Goal: Information Seeking & Learning: Learn about a topic

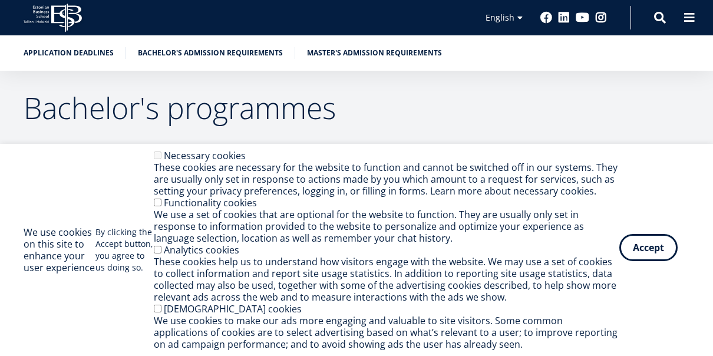
drag, startPoint x: 0, startPoint y: 0, endPoint x: 646, endPoint y: 239, distance: 688.6
click at [646, 239] on button "Accept" at bounding box center [648, 247] width 58 height 27
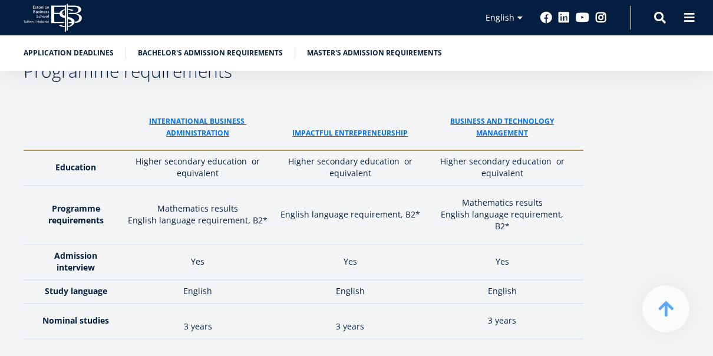
scroll to position [1694, 0]
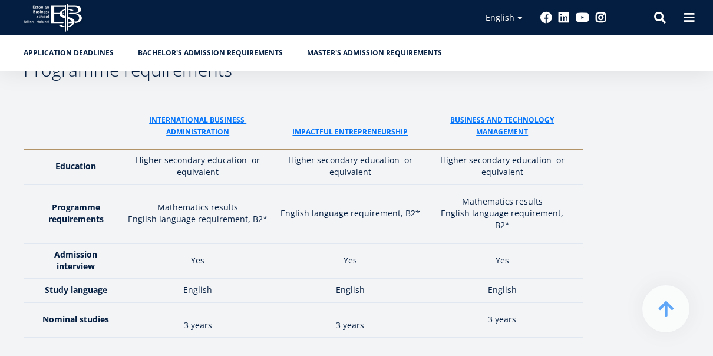
click at [351, 91] on th "ImPACTFUL ENTREPRENEURSHIP" at bounding box center [349, 120] width 153 height 58
click at [349, 126] on link "ImPACTFUL ENTREPRENEURSHIP" at bounding box center [349, 132] width 115 height 12
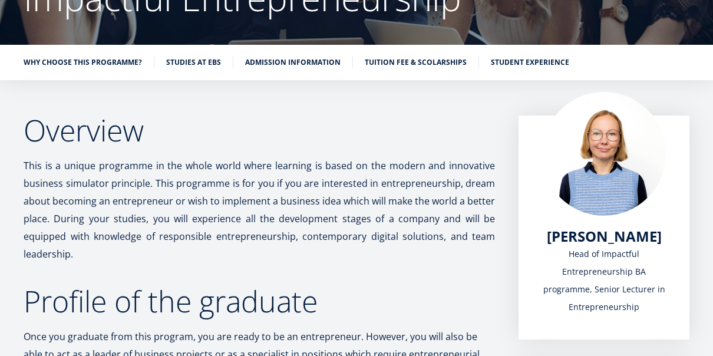
scroll to position [147, 0]
